Goal: Task Accomplishment & Management: Complete application form

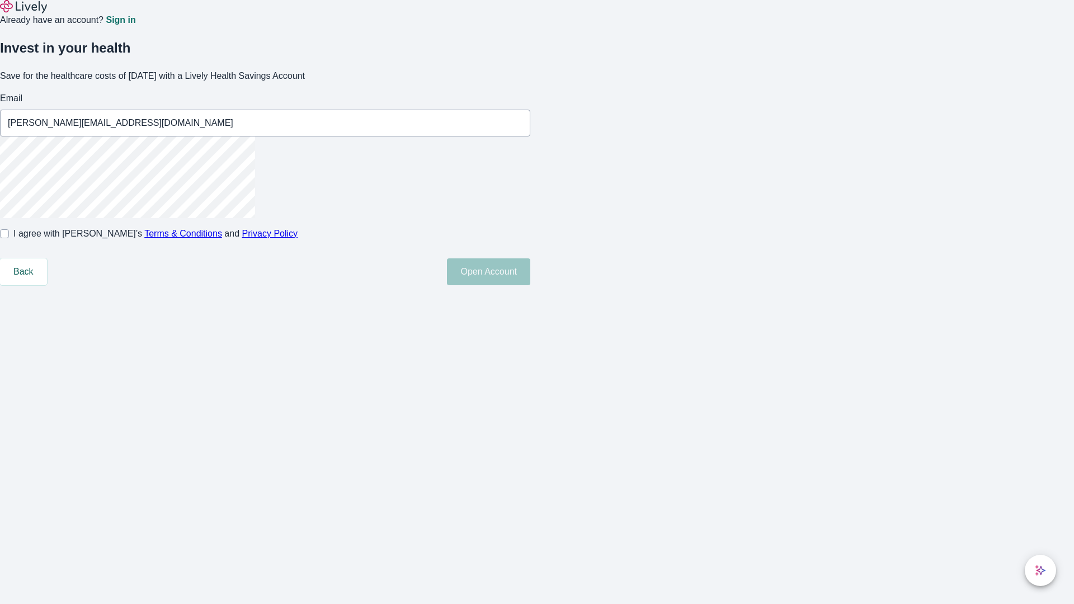
click at [9, 238] on input "I agree with Lively’s Terms & Conditions and Privacy Policy" at bounding box center [4, 233] width 9 height 9
checkbox input "true"
click at [530, 285] on button "Open Account" at bounding box center [488, 271] width 83 height 27
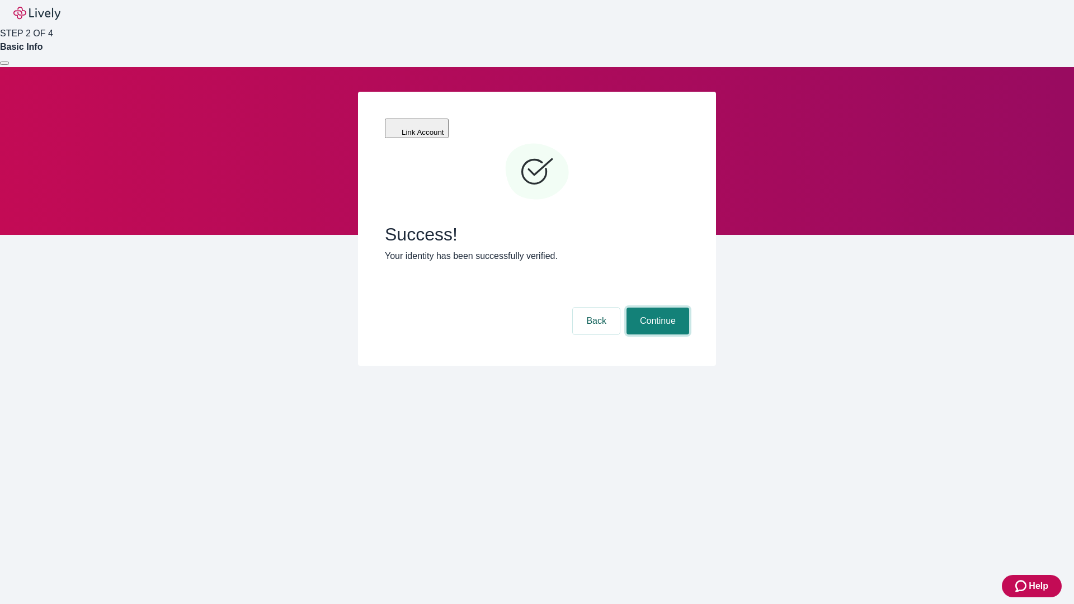
click at [656, 308] on button "Continue" at bounding box center [657, 321] width 63 height 27
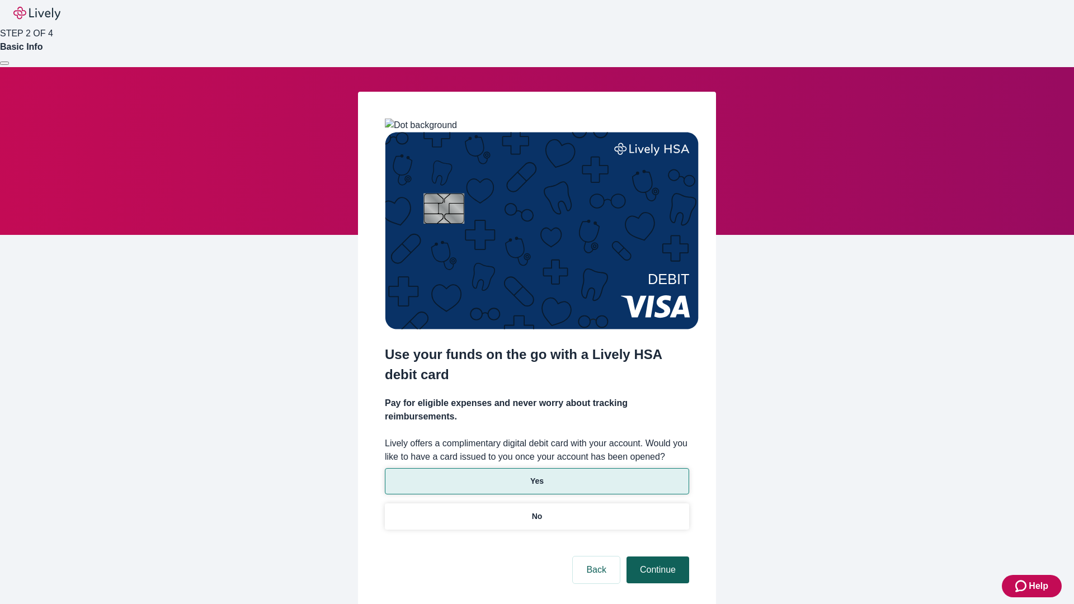
click at [536, 475] on p "Yes" at bounding box center [536, 481] width 13 height 12
click at [656, 557] on button "Continue" at bounding box center [657, 570] width 63 height 27
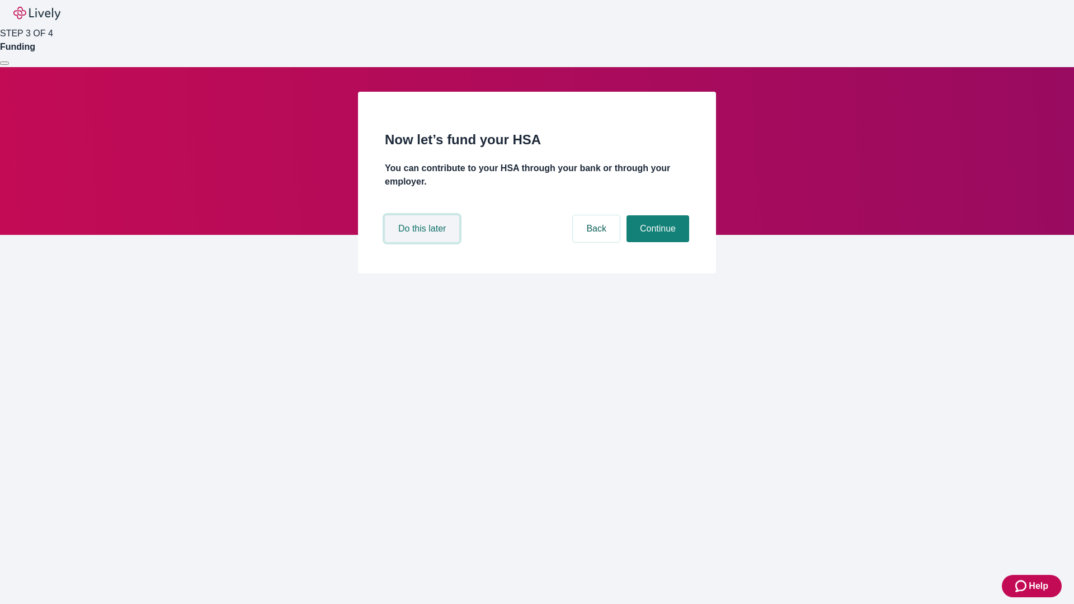
click at [423, 242] on button "Do this later" at bounding box center [422, 228] width 74 height 27
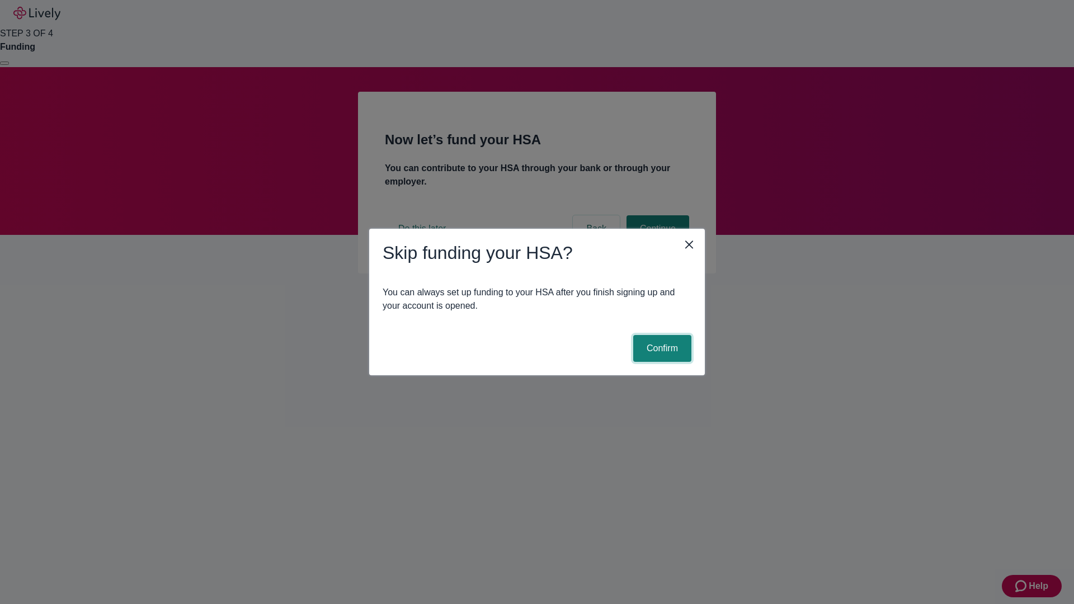
click at [661, 348] on button "Confirm" at bounding box center [662, 348] width 58 height 27
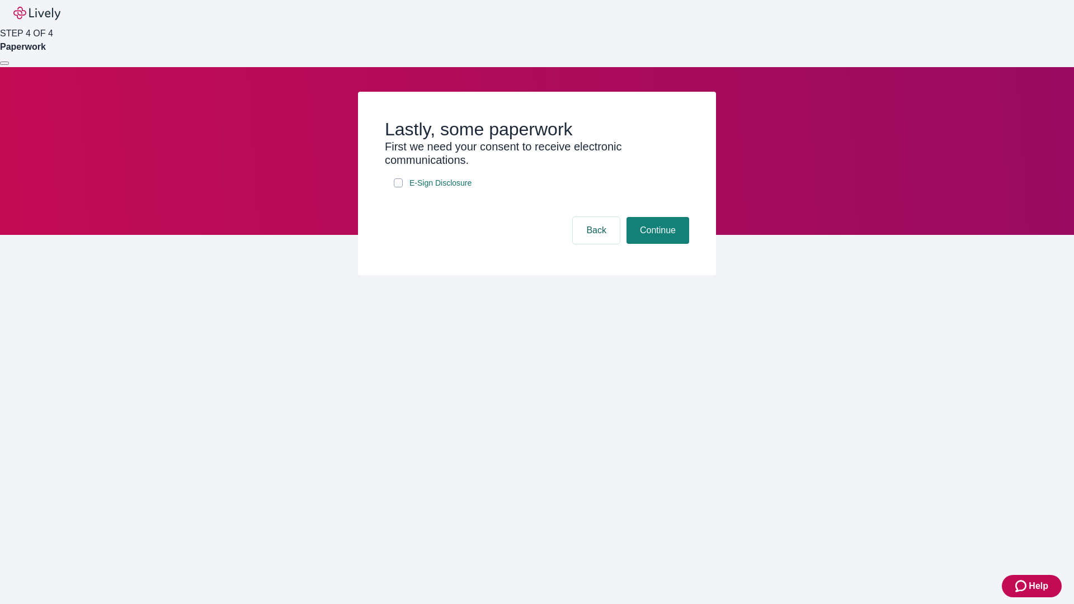
click at [398, 187] on input "E-Sign Disclosure" at bounding box center [398, 182] width 9 height 9
checkbox input "true"
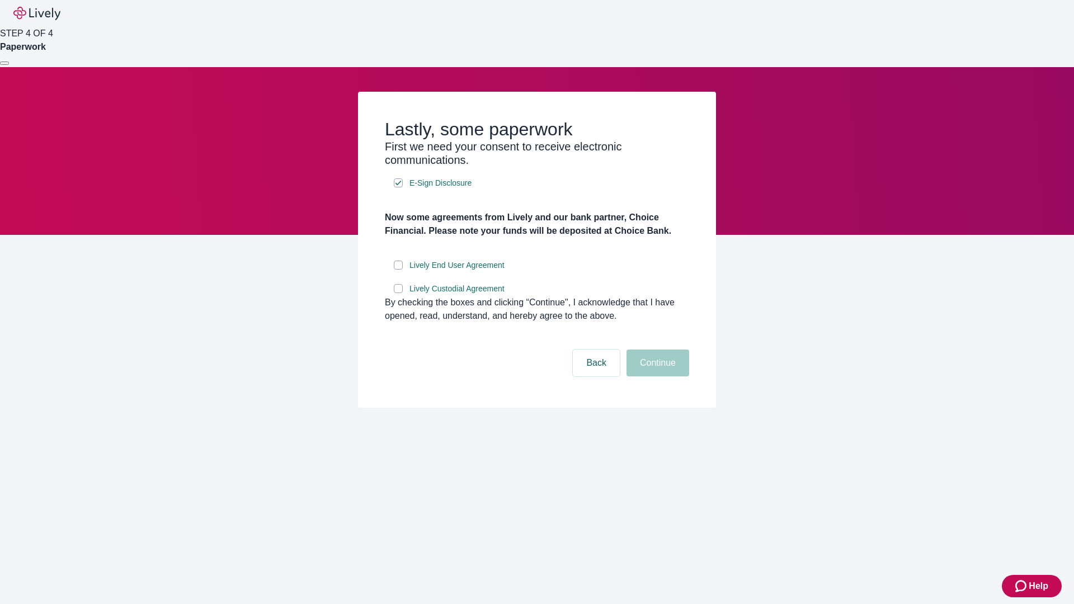
click at [398, 270] on input "Lively End User Agreement" at bounding box center [398, 265] width 9 height 9
checkbox input "true"
click at [398, 293] on input "Lively Custodial Agreement" at bounding box center [398, 288] width 9 height 9
checkbox input "true"
click at [656, 376] on button "Continue" at bounding box center [657, 363] width 63 height 27
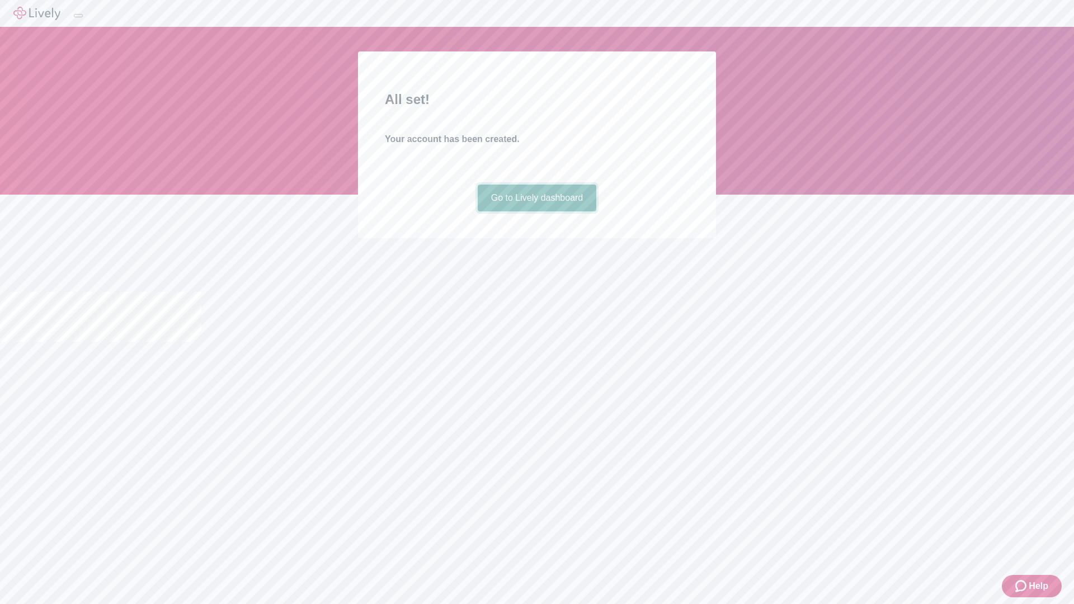
click at [536, 211] on link "Go to Lively dashboard" at bounding box center [537, 198] width 119 height 27
